Goal: Task Accomplishment & Management: Complete application form

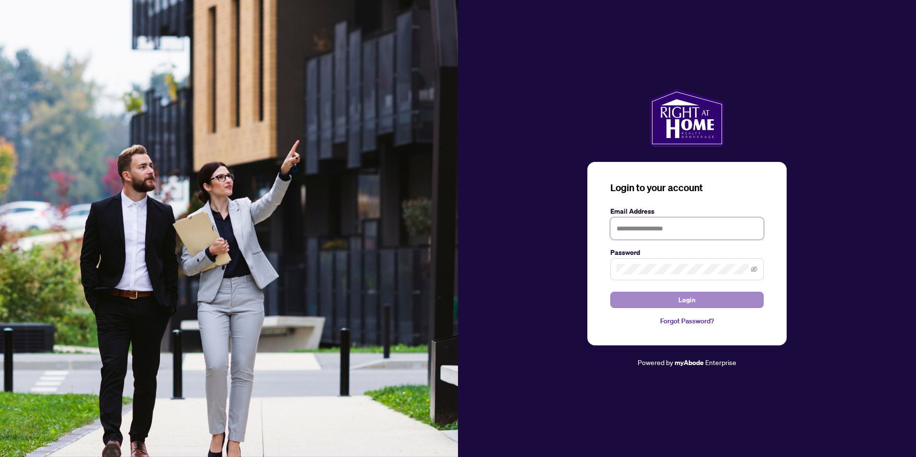
type input "**********"
click at [658, 298] on button "Login" at bounding box center [686, 300] width 153 height 16
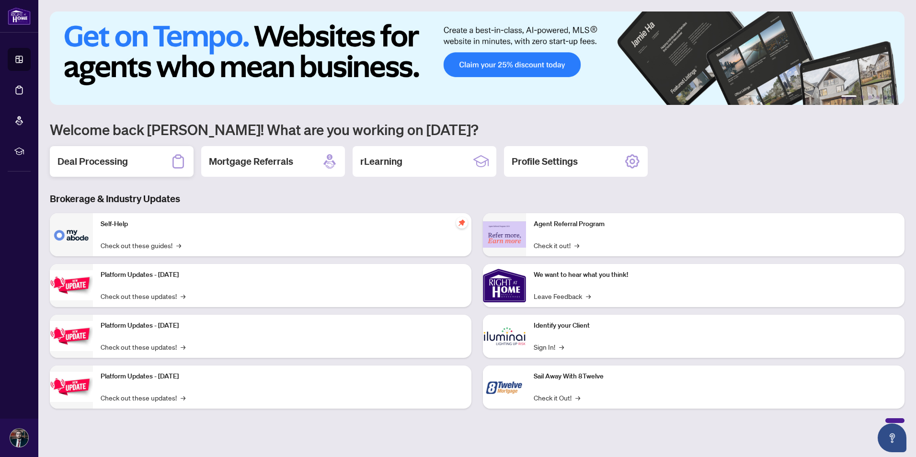
click at [135, 162] on div "Deal Processing" at bounding box center [122, 161] width 144 height 31
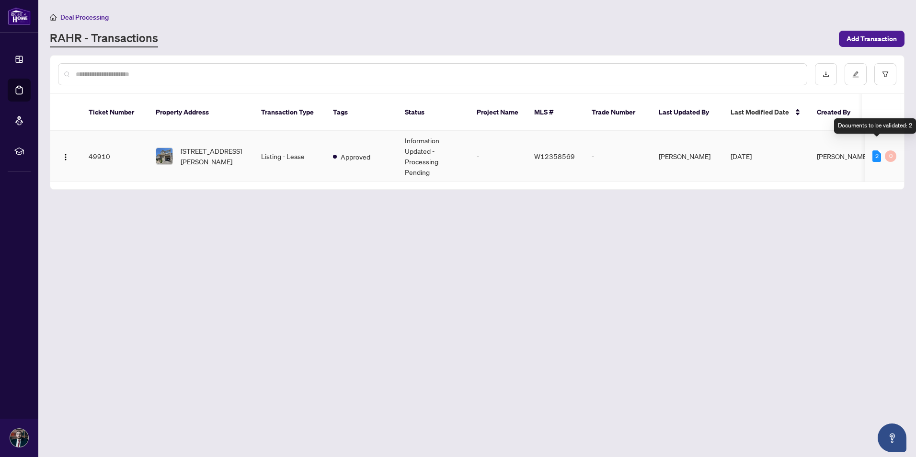
click at [877, 150] on div "2" at bounding box center [876, 155] width 9 height 11
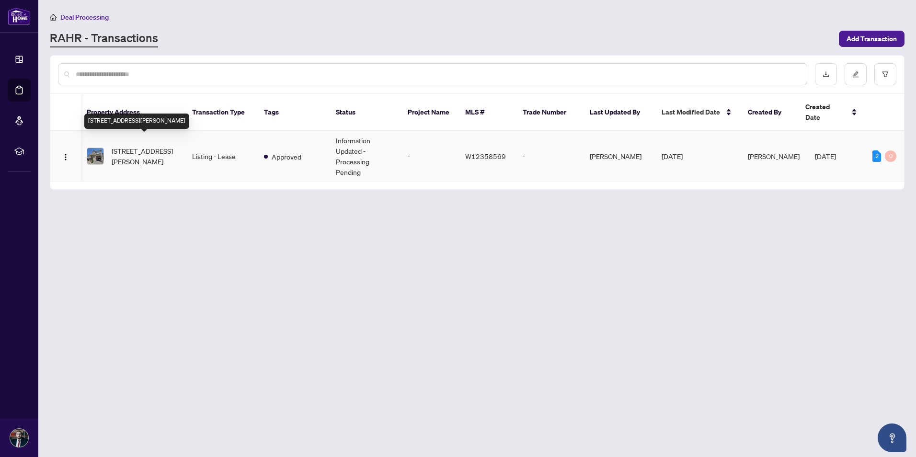
click at [155, 152] on span "[STREET_ADDRESS][PERSON_NAME]" at bounding box center [144, 156] width 65 height 21
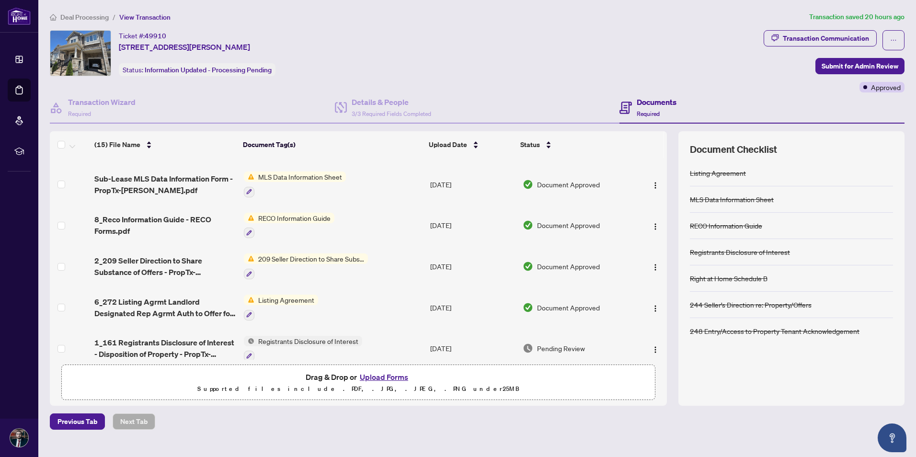
scroll to position [412, 0]
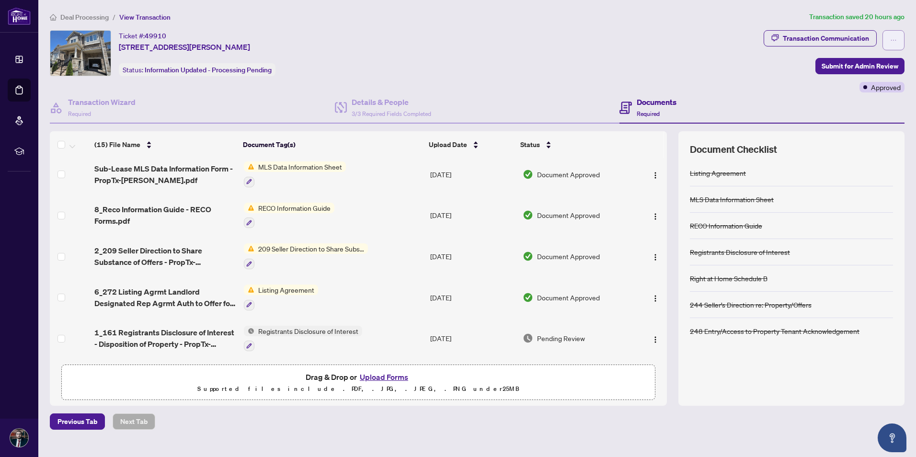
click at [891, 34] on span "button" at bounding box center [893, 40] width 7 height 15
click at [68, 19] on span "Deal Processing" at bounding box center [84, 17] width 48 height 9
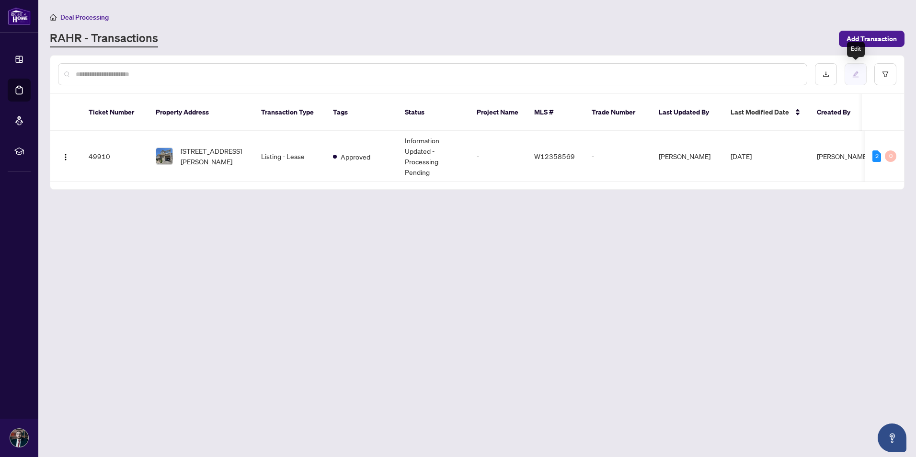
click at [857, 77] on icon "edit" at bounding box center [855, 74] width 6 height 6
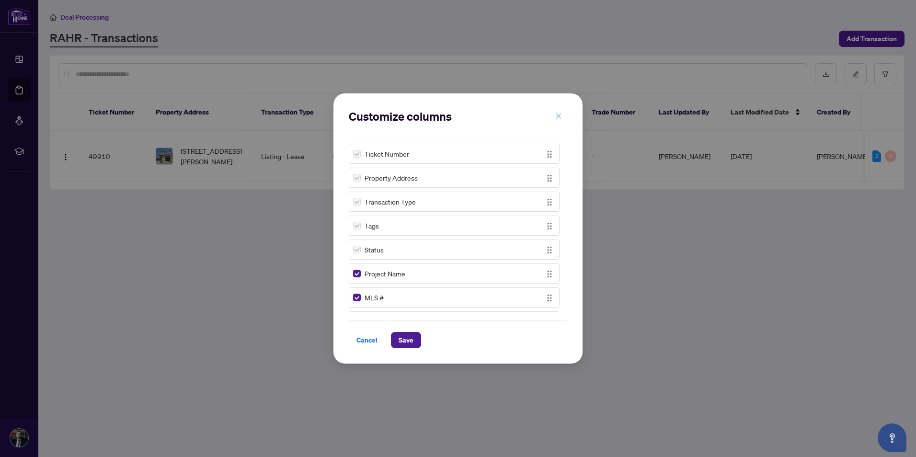
click at [559, 115] on icon "close" at bounding box center [558, 116] width 7 height 7
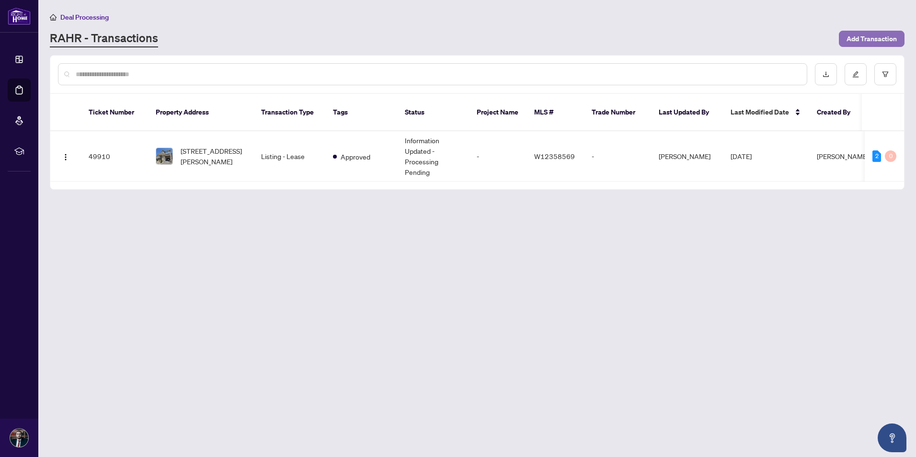
click at [853, 33] on span "Add Transaction" at bounding box center [871, 38] width 50 height 15
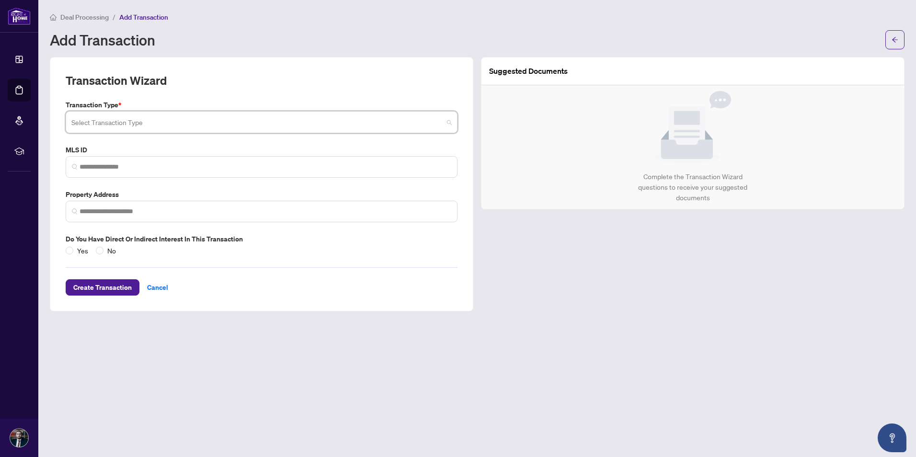
click at [314, 115] on input "search" at bounding box center [257, 123] width 372 height 21
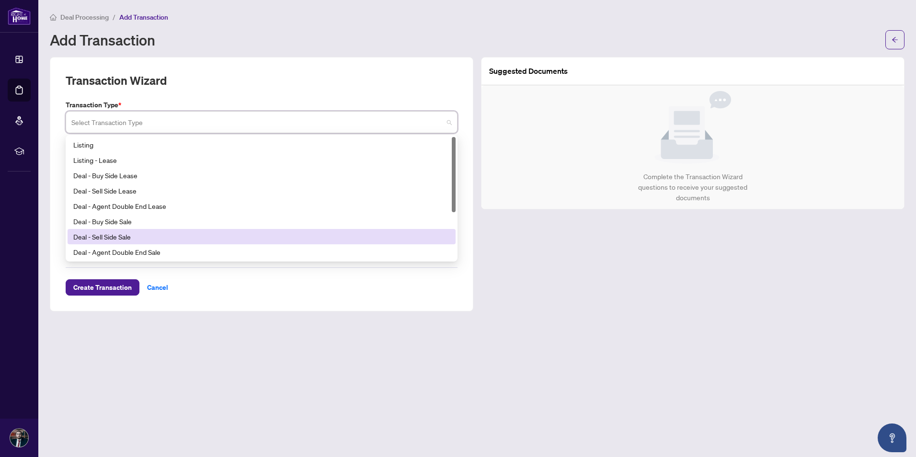
click at [593, 332] on main "Deal Processing / Add Transaction Add Transaction Transaction Wizard Transactio…" at bounding box center [476, 228] width 877 height 457
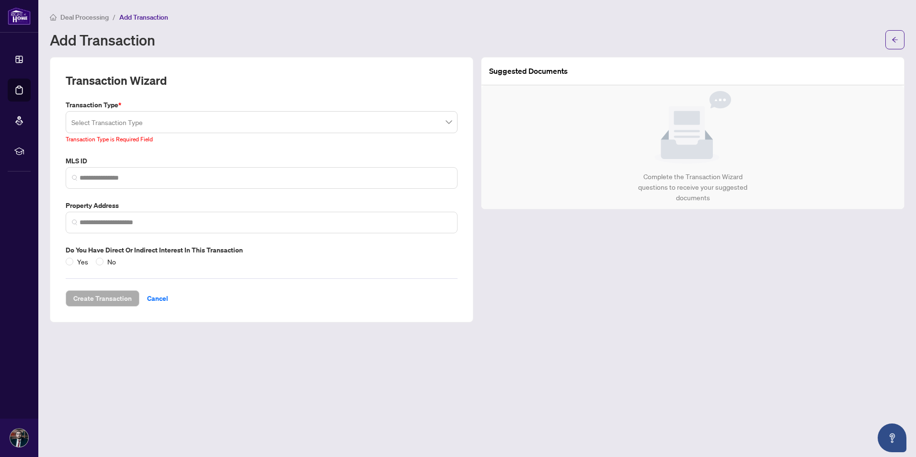
click at [144, 14] on span "Add Transaction" at bounding box center [143, 17] width 49 height 9
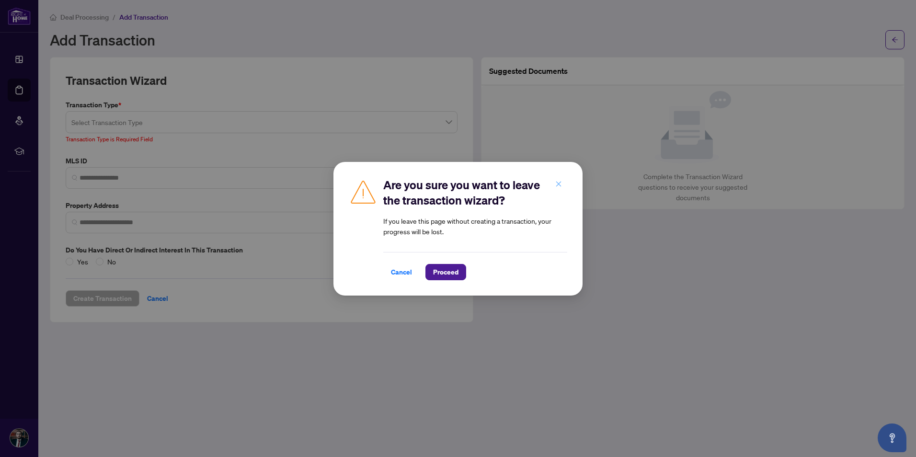
click at [557, 187] on icon "close" at bounding box center [558, 184] width 7 height 7
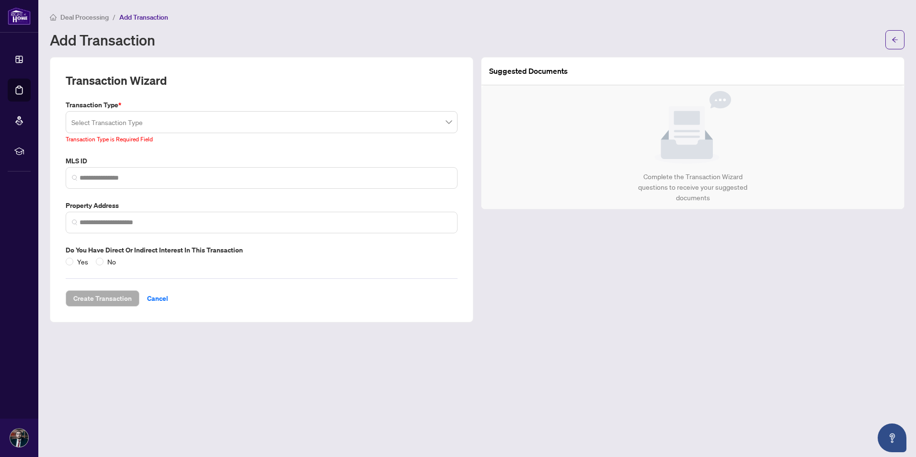
click at [100, 19] on span "Deal Processing" at bounding box center [84, 17] width 48 height 9
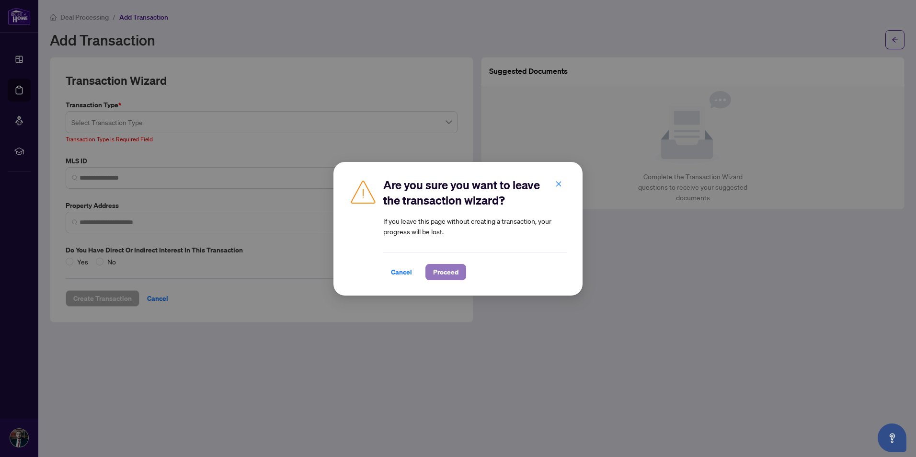
click at [437, 273] on span "Proceed" at bounding box center [445, 271] width 25 height 15
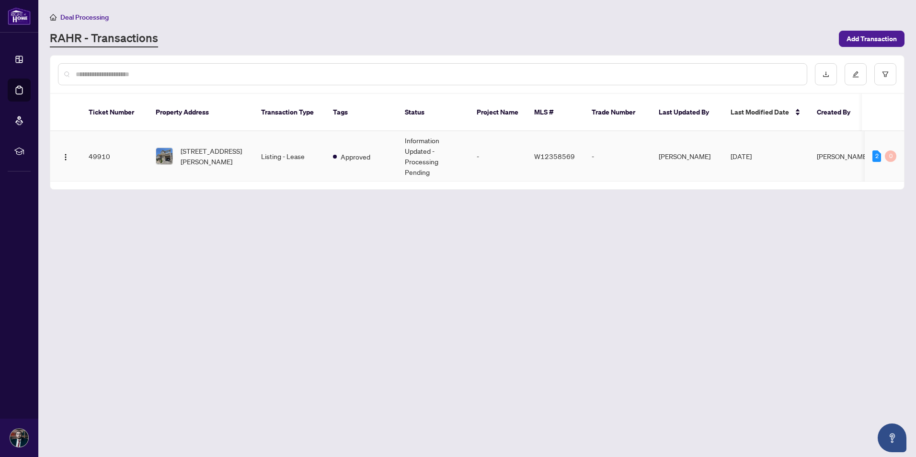
click at [243, 146] on span "[STREET_ADDRESS][PERSON_NAME]" at bounding box center [213, 156] width 65 height 21
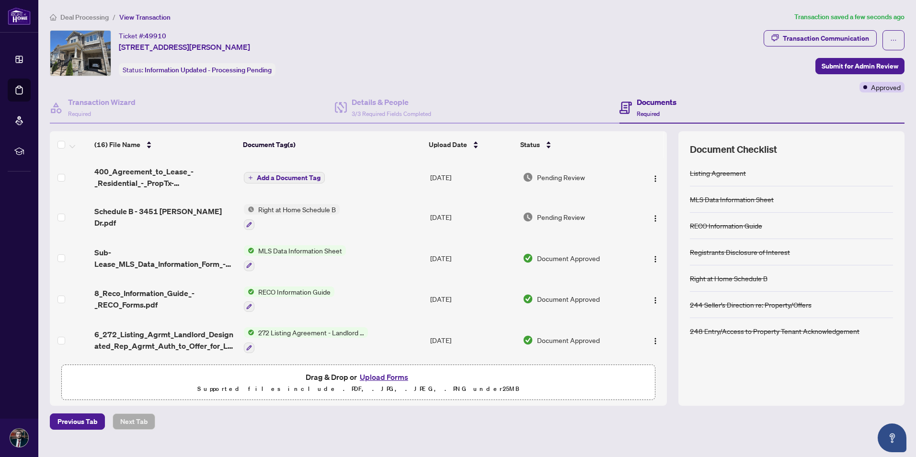
click at [312, 174] on span "Add a Document Tag" at bounding box center [289, 177] width 64 height 7
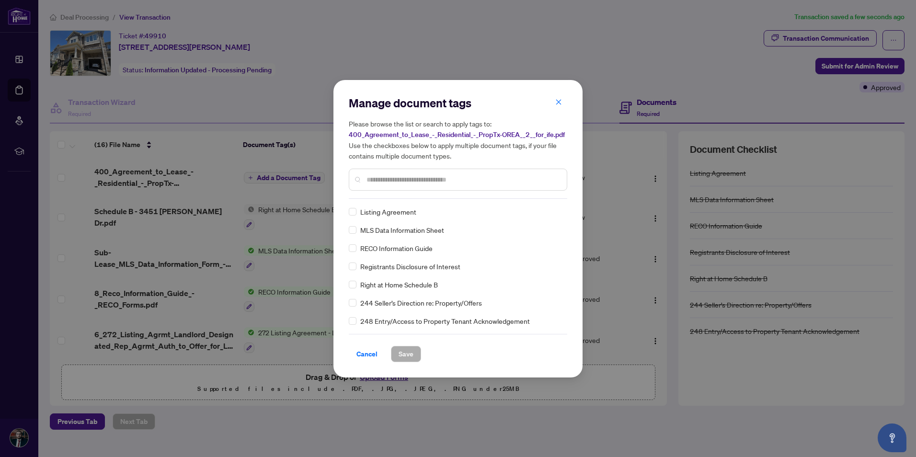
click at [426, 194] on div "Manage document tags Please browse the list or search to apply tags to: 400_Agr…" at bounding box center [458, 146] width 218 height 103
click at [442, 183] on input "text" at bounding box center [462, 179] width 193 height 11
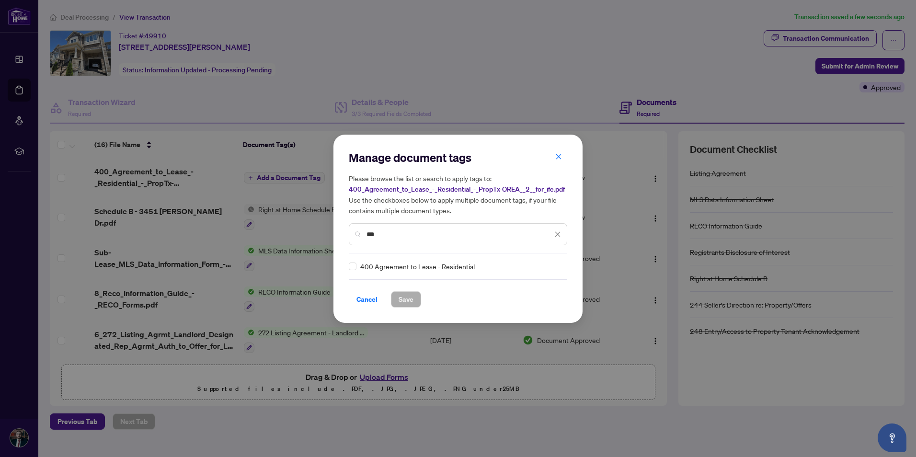
type input "***"
click at [381, 267] on span "400 Agreement to Lease - Residential" at bounding box center [417, 266] width 114 height 11
click at [399, 299] on span "Save" at bounding box center [405, 299] width 15 height 15
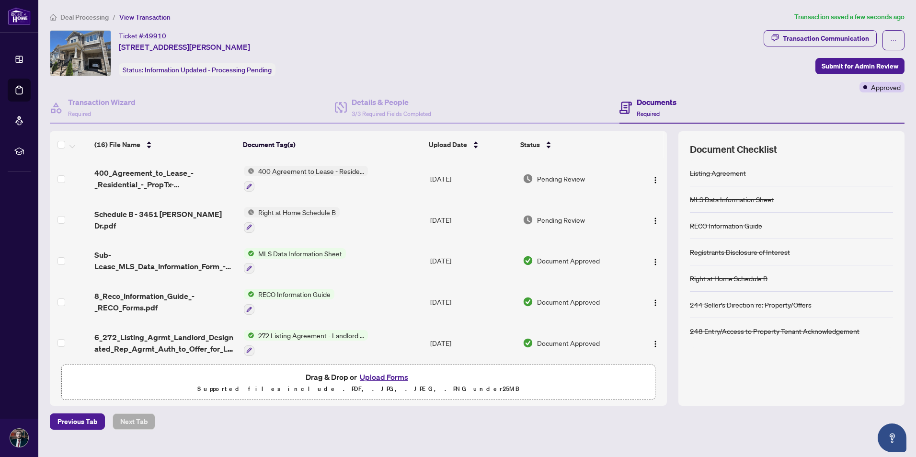
click at [384, 380] on button "Upload Forms" at bounding box center [384, 377] width 54 height 12
click at [399, 379] on button "Upload Forms" at bounding box center [384, 377] width 54 height 12
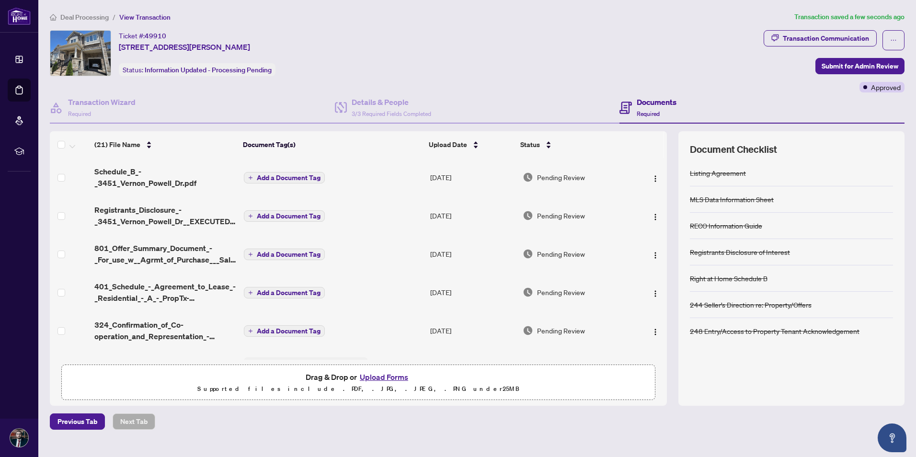
click at [294, 176] on span "Add a Document Tag" at bounding box center [289, 177] width 64 height 7
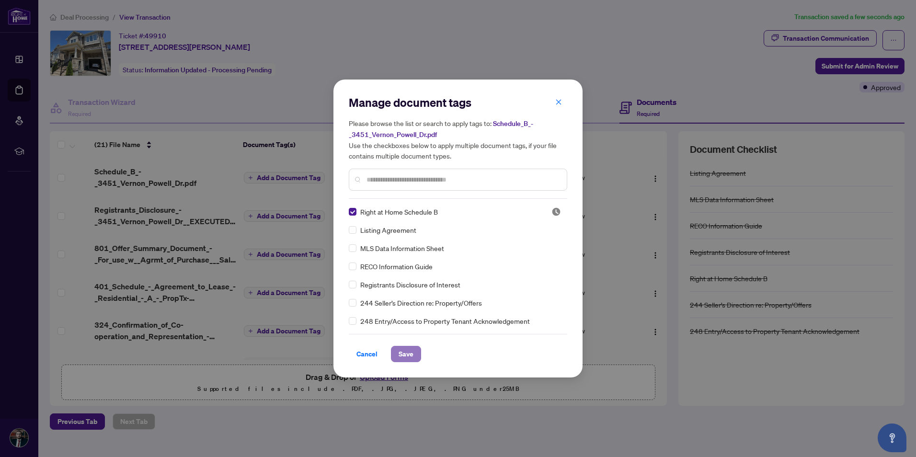
click at [403, 352] on span "Save" at bounding box center [405, 353] width 15 height 15
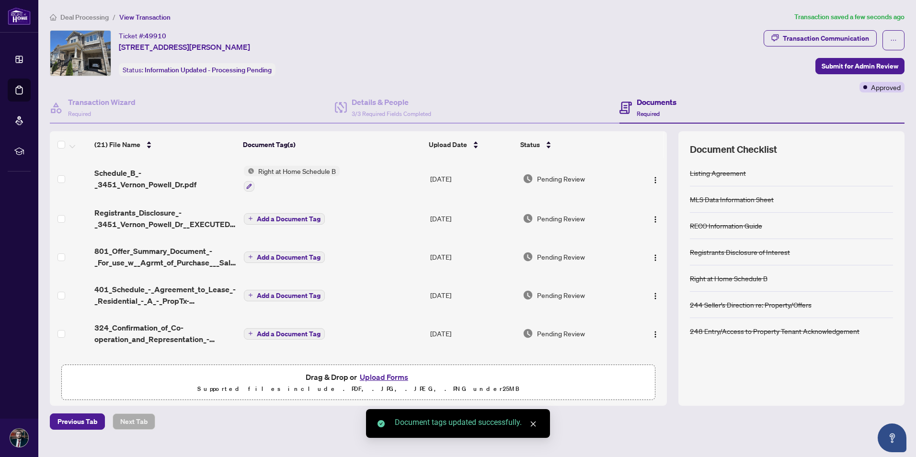
click at [279, 218] on span "Add a Document Tag" at bounding box center [289, 219] width 64 height 7
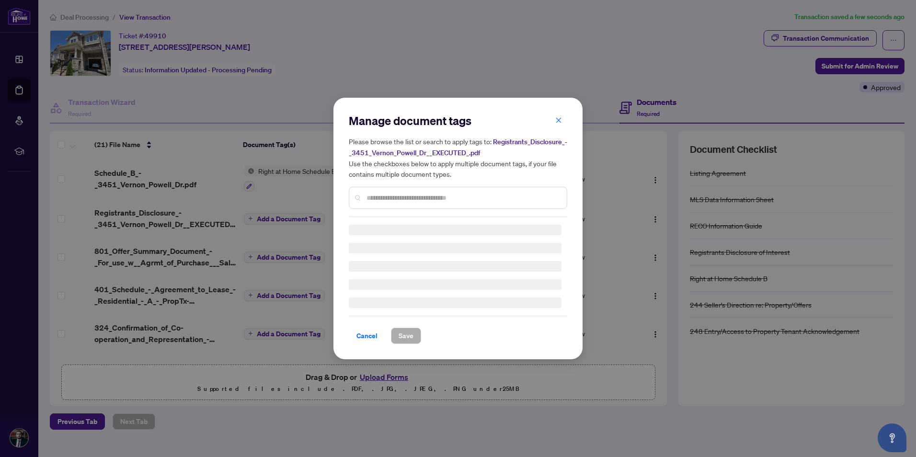
click at [386, 193] on input "text" at bounding box center [462, 198] width 193 height 11
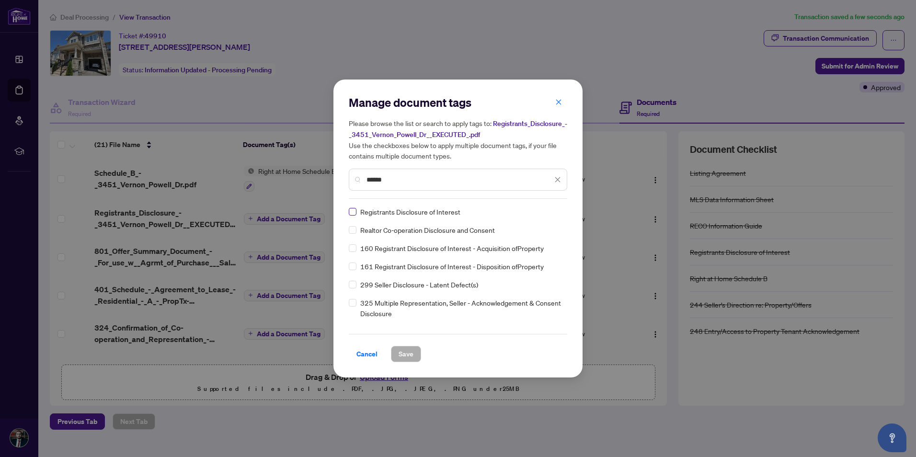
type input "******"
click at [402, 356] on span "Save" at bounding box center [405, 353] width 15 height 15
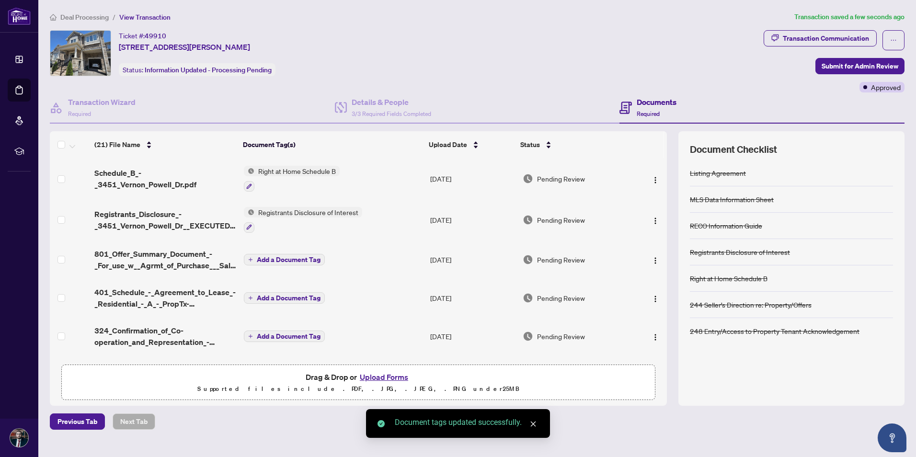
click at [292, 260] on span "Add a Document Tag" at bounding box center [289, 259] width 64 height 7
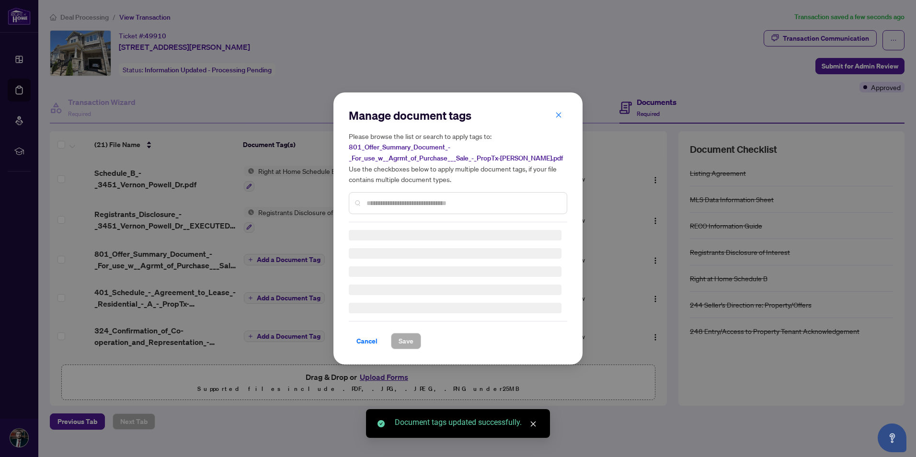
click at [373, 198] on input "text" at bounding box center [462, 203] width 193 height 11
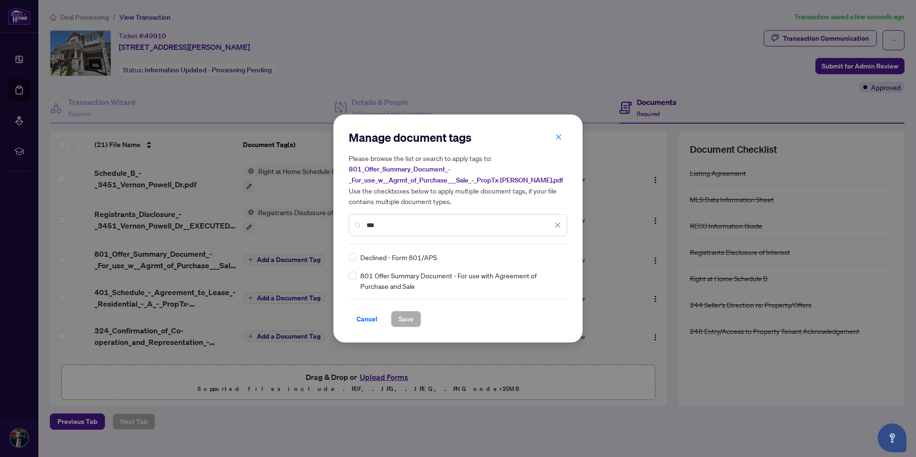
type input "***"
click at [408, 314] on span "Save" at bounding box center [405, 318] width 15 height 15
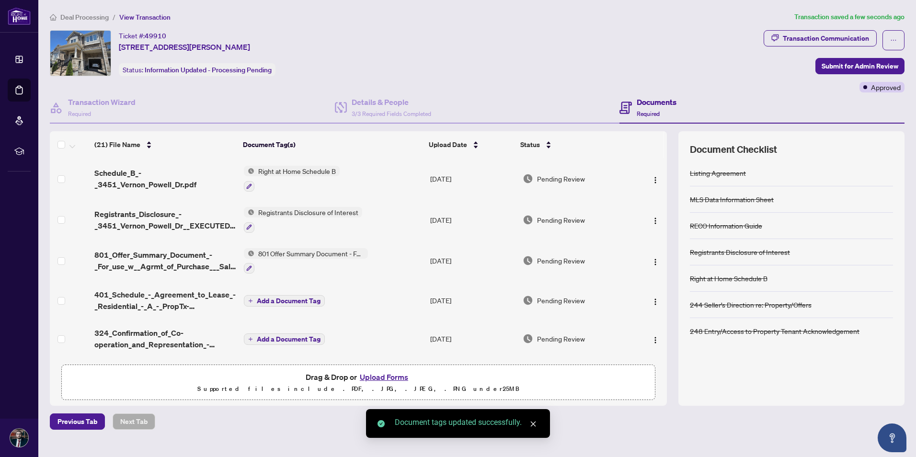
click at [275, 303] on span "Add a Document Tag" at bounding box center [289, 300] width 64 height 7
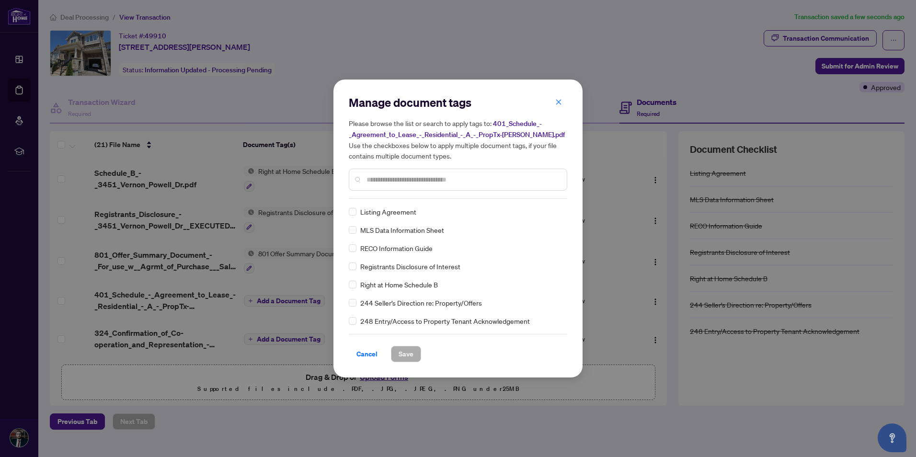
click at [387, 196] on div "Manage document tags Please browse the list or search to apply tags to: 401_Sch…" at bounding box center [458, 147] width 218 height 104
click at [402, 177] on input "text" at bounding box center [462, 179] width 193 height 11
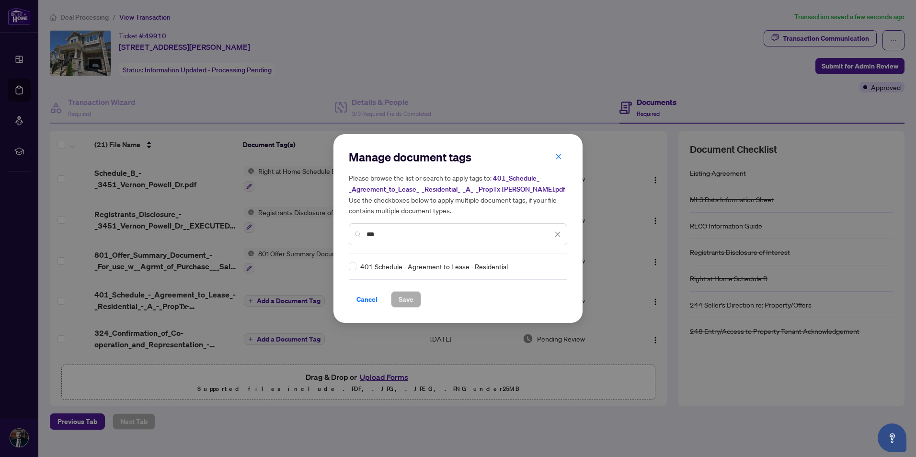
type input "***"
click at [405, 299] on span "Save" at bounding box center [405, 299] width 15 height 15
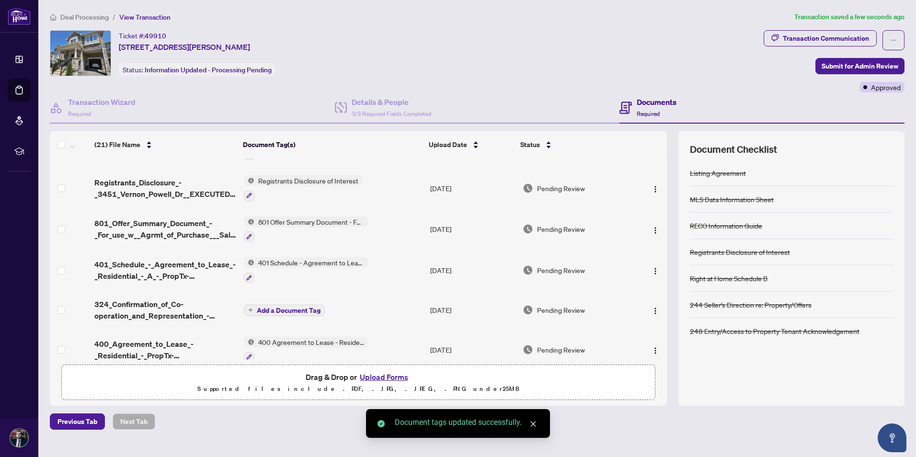
scroll to position [48, 0]
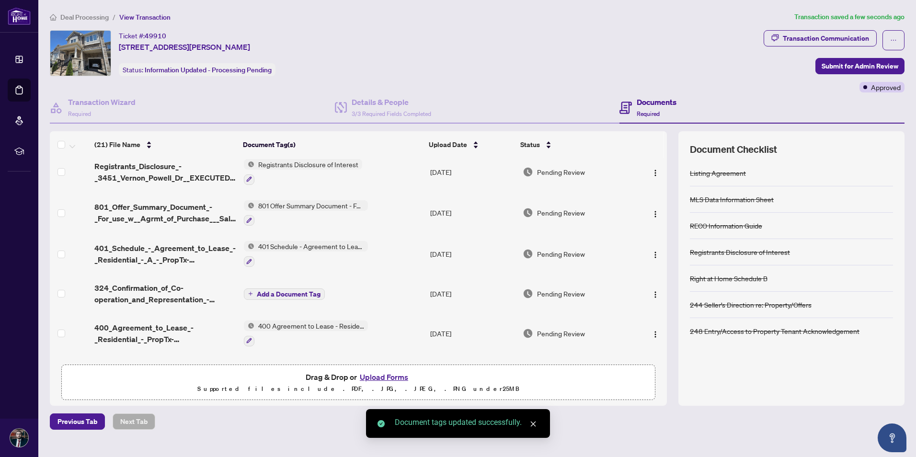
click at [269, 297] on button "Add a Document Tag" at bounding box center [284, 293] width 81 height 11
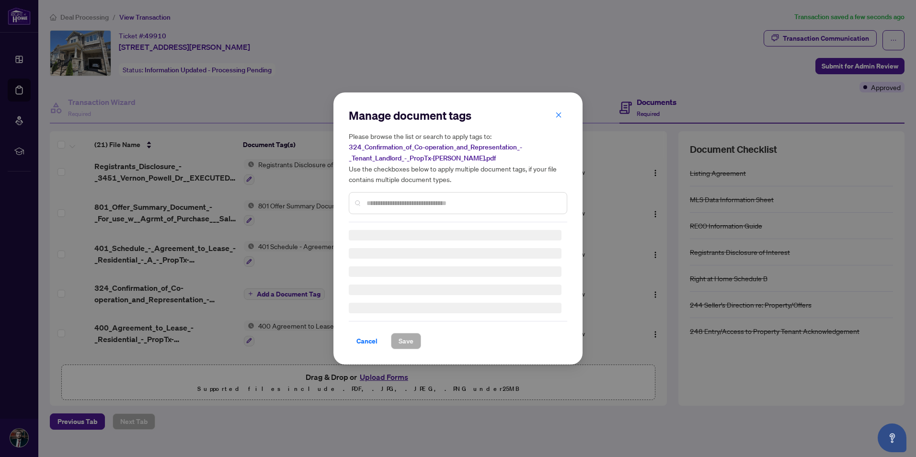
click at [386, 206] on div "Manage document tags Please browse the list or search to apply tags to: 324_Con…" at bounding box center [458, 228] width 218 height 241
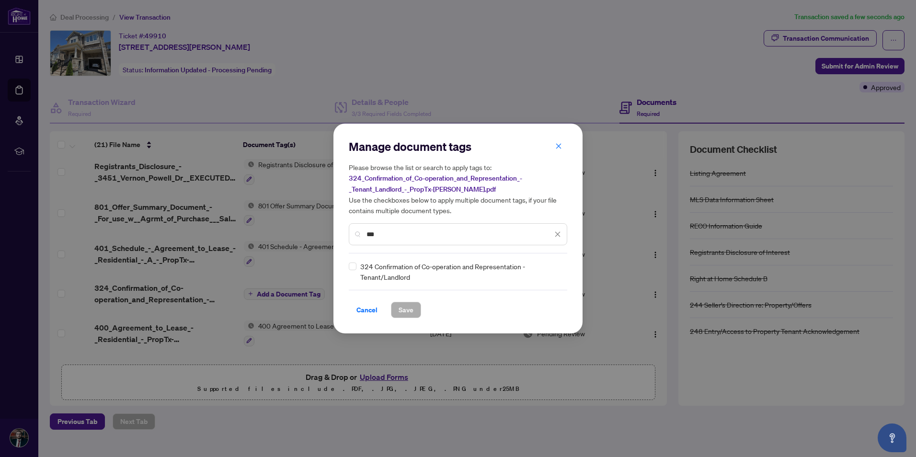
type input "***"
click at [404, 307] on span "Save" at bounding box center [405, 309] width 15 height 15
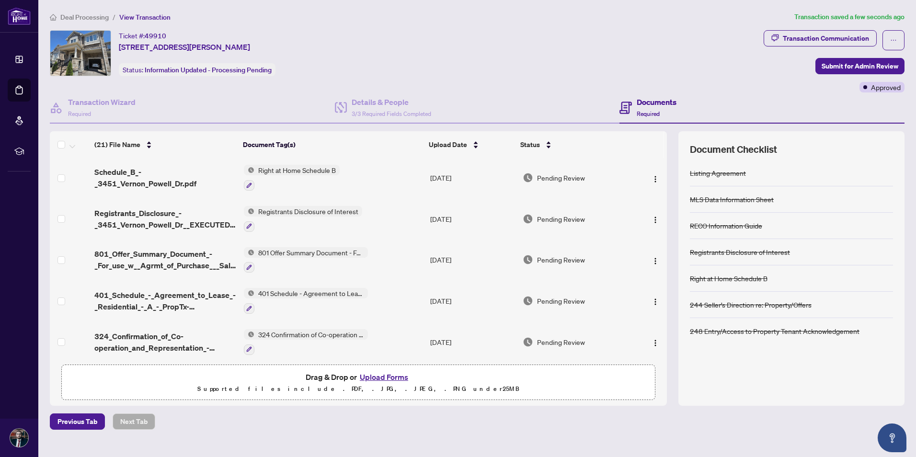
scroll to position [0, 0]
click at [865, 63] on span "Submit for Admin Review" at bounding box center [859, 65] width 77 height 15
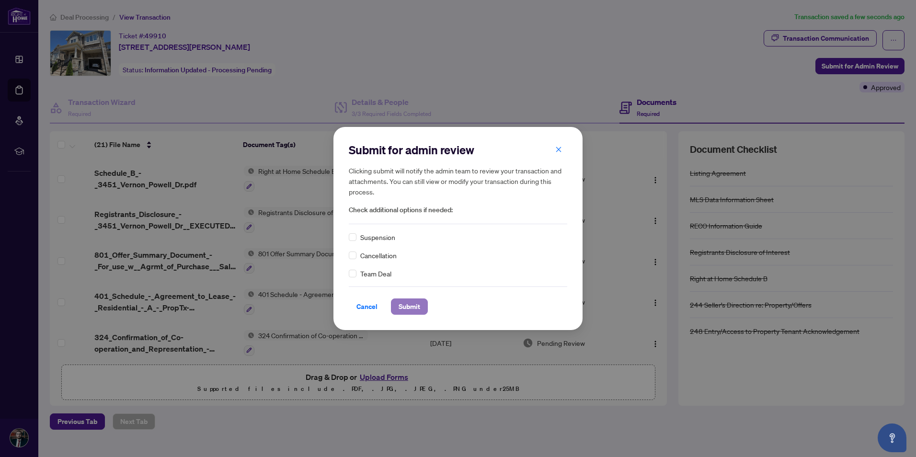
click at [407, 304] on span "Submit" at bounding box center [409, 306] width 22 height 15
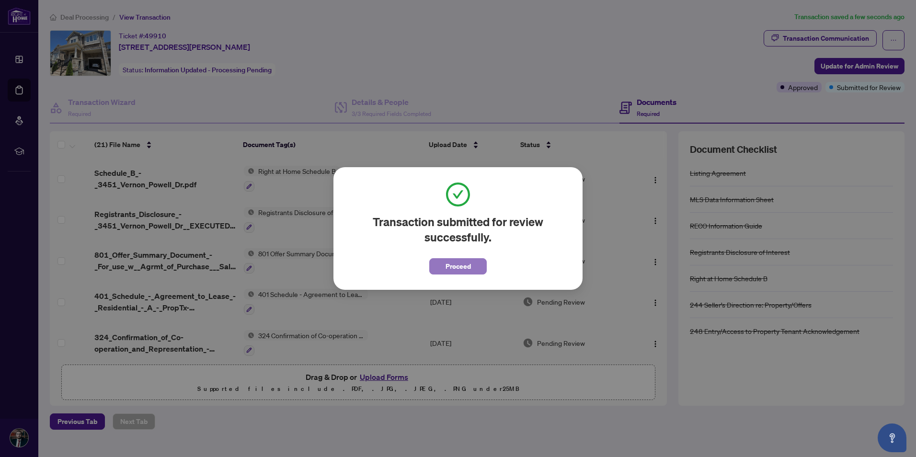
click at [461, 267] on span "Proceed" at bounding box center [457, 266] width 25 height 15
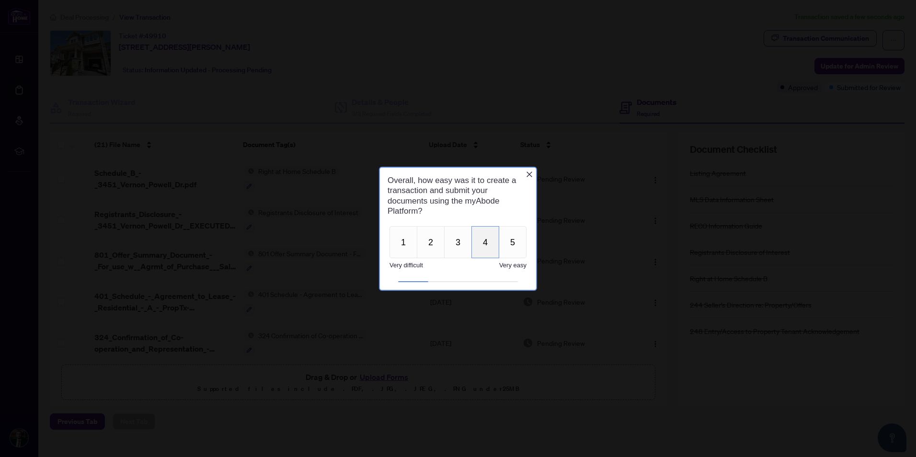
click at [480, 241] on button "4" at bounding box center [485, 242] width 28 height 32
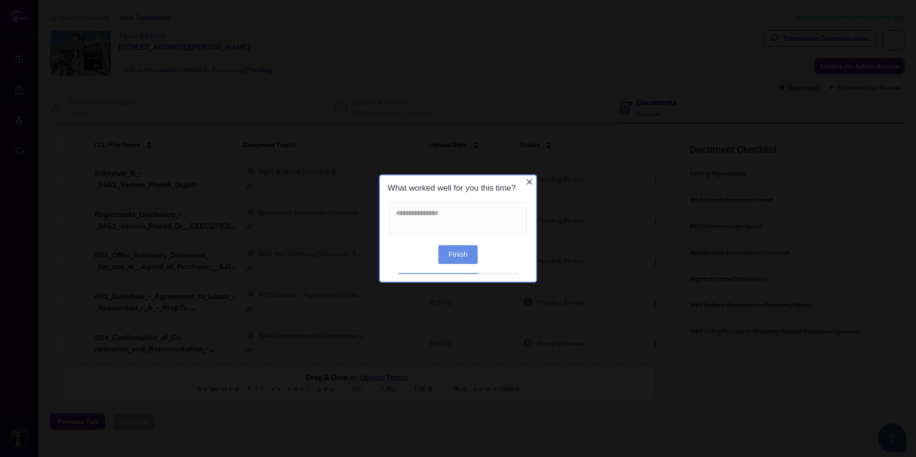
click at [466, 248] on button "Finish" at bounding box center [457, 254] width 39 height 19
